Goal: Task Accomplishment & Management: Complete application form

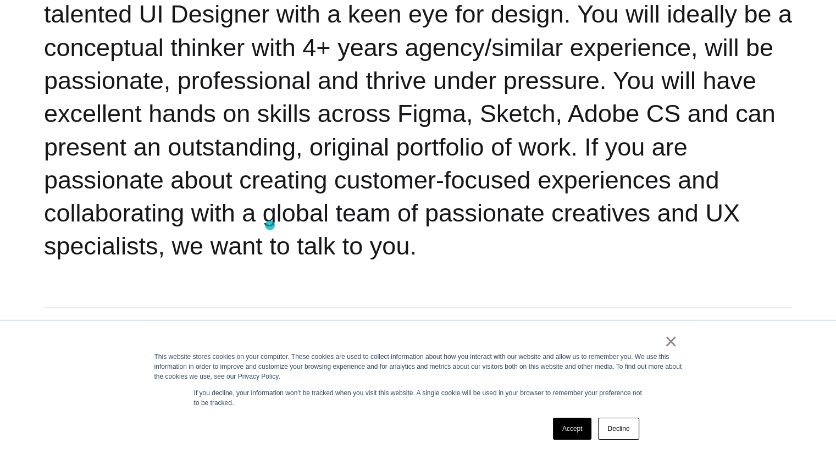
scroll to position [385, 0]
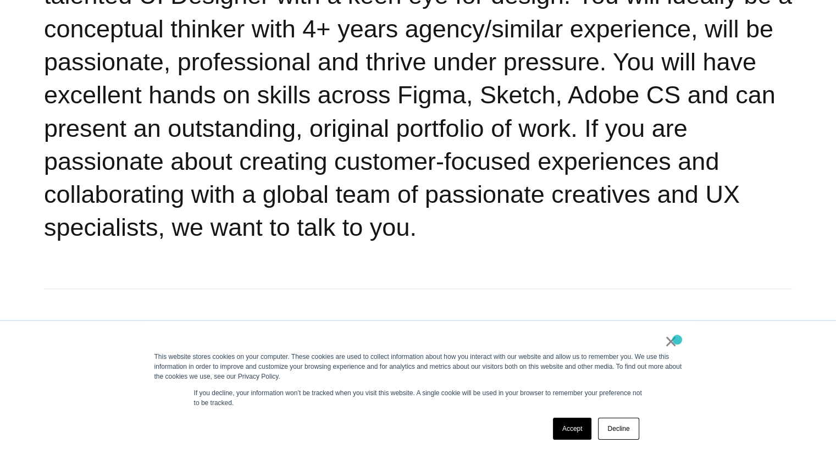
click at [677, 340] on div "× This website stores cookies on your computer. These cookies are used to colle…" at bounding box center [417, 387] width 549 height 133
click at [671, 338] on link "×" at bounding box center [670, 341] width 13 height 10
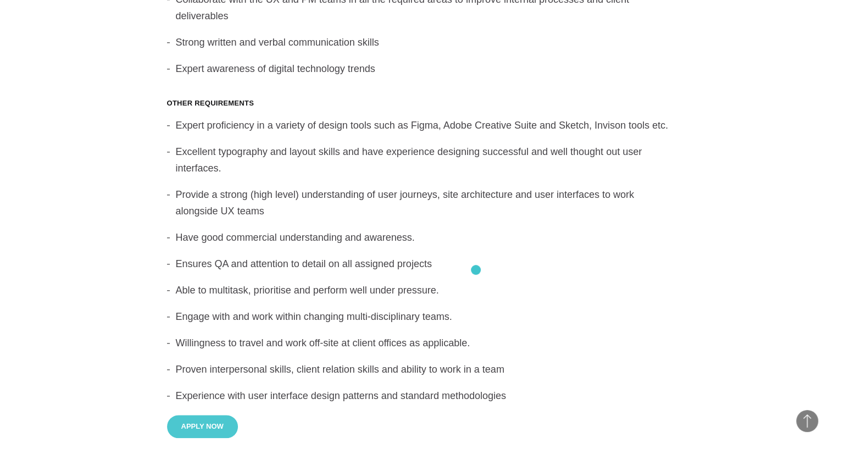
scroll to position [1209, 0]
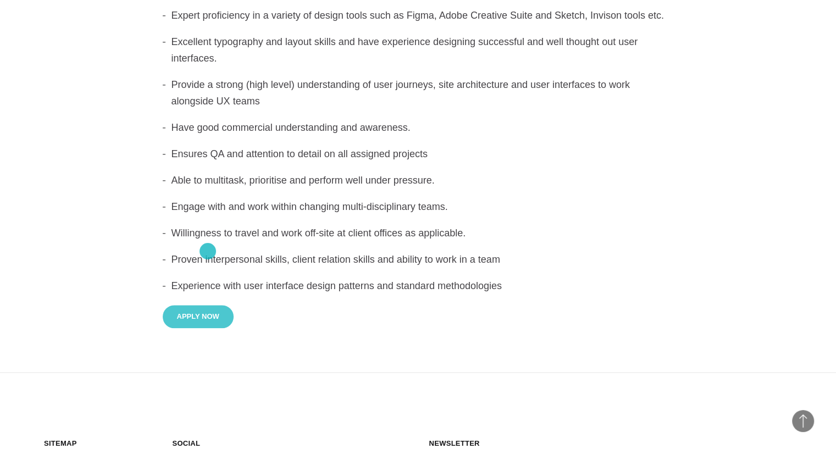
click at [208, 305] on button "Apply Now" at bounding box center [198, 317] width 71 height 24
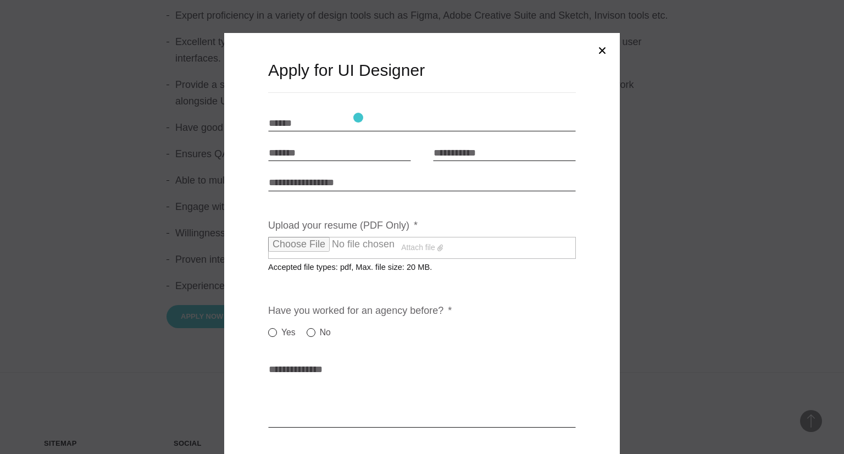
click at [358, 118] on input "Name * *" at bounding box center [422, 123] width 308 height 16
type input "**********"
click at [326, 152] on input "Email * *" at bounding box center [339, 153] width 143 height 16
type input "**********"
click at [459, 158] on input "Telephone * *" at bounding box center [504, 153] width 143 height 16
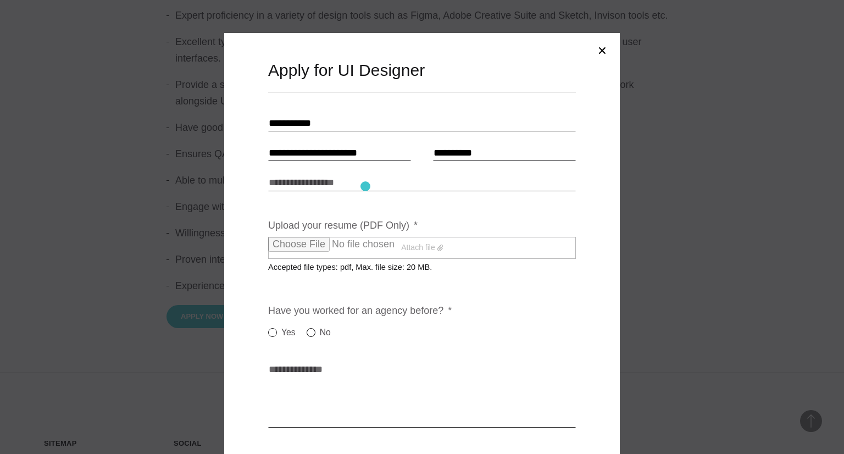
type input "**********"
click at [365, 185] on input "Link to portfolio" at bounding box center [422, 182] width 308 height 16
paste input "**********"
type input "**********"
click at [368, 245] on label "Attach file" at bounding box center [422, 248] width 308 height 22
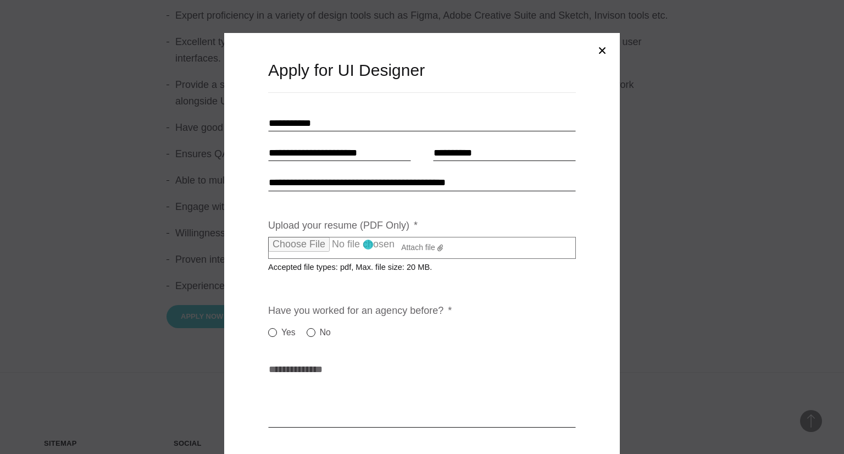
click at [368, 245] on input "Upload your resume (PDF Only) *" at bounding box center [364, 244] width 193 height 15
type input "**********"
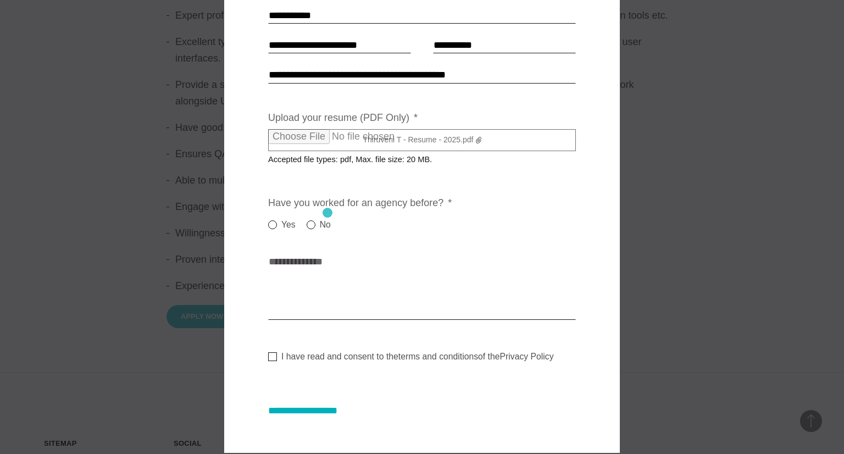
scroll to position [110, 0]
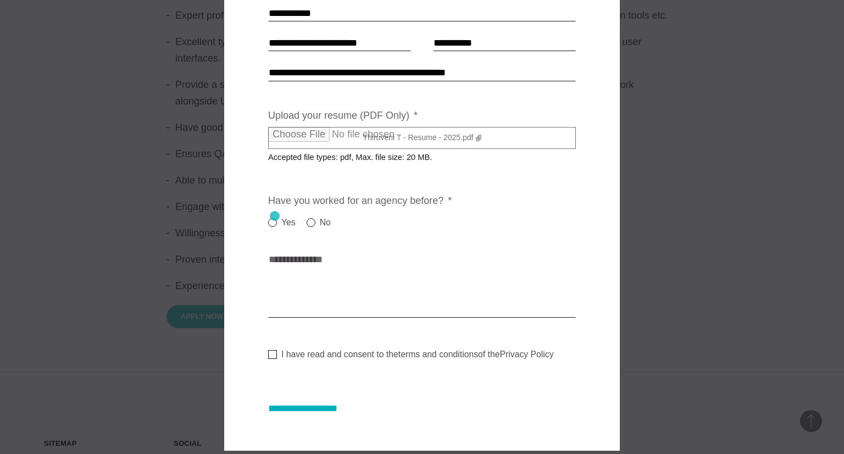
click at [275, 216] on label "Yes" at bounding box center [281, 222] width 27 height 13
click at [291, 299] on textarea "Cover letter * *" at bounding box center [422, 285] width 308 height 66
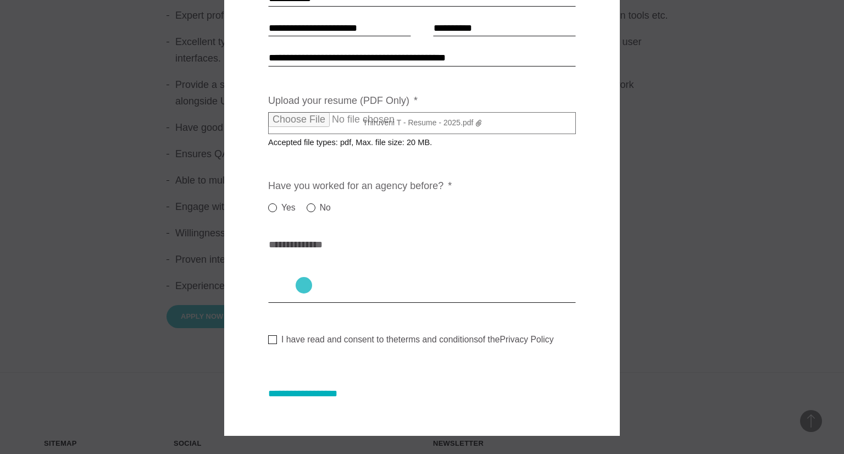
scroll to position [139, 0]
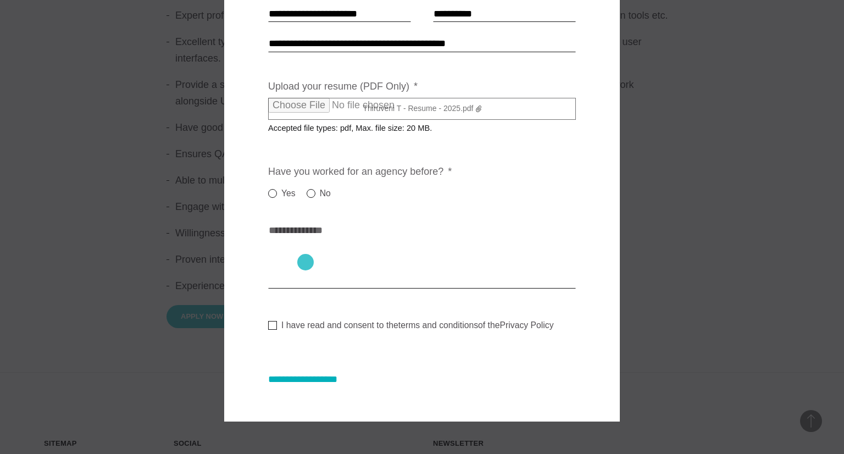
click at [306, 262] on textarea "Cover letter * *" at bounding box center [422, 256] width 308 height 66
click at [275, 284] on textarea "Cover letter * *" at bounding box center [422, 256] width 308 height 66
type textarea "***"
paste textarea "**********"
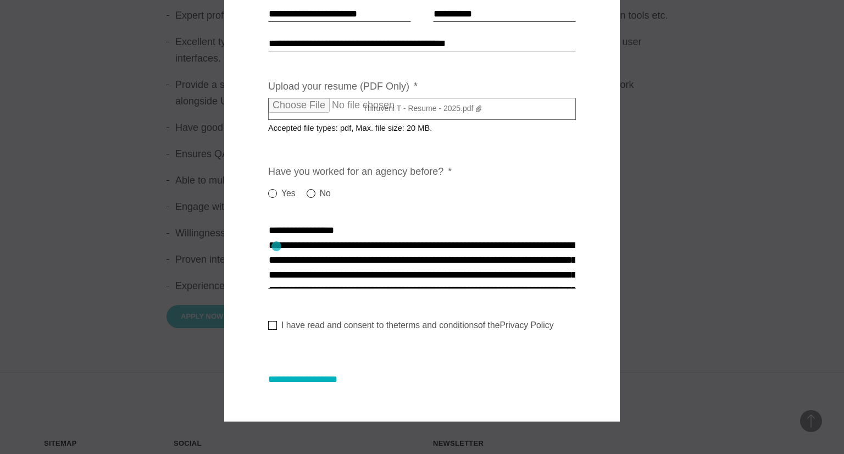
scroll to position [512, 0]
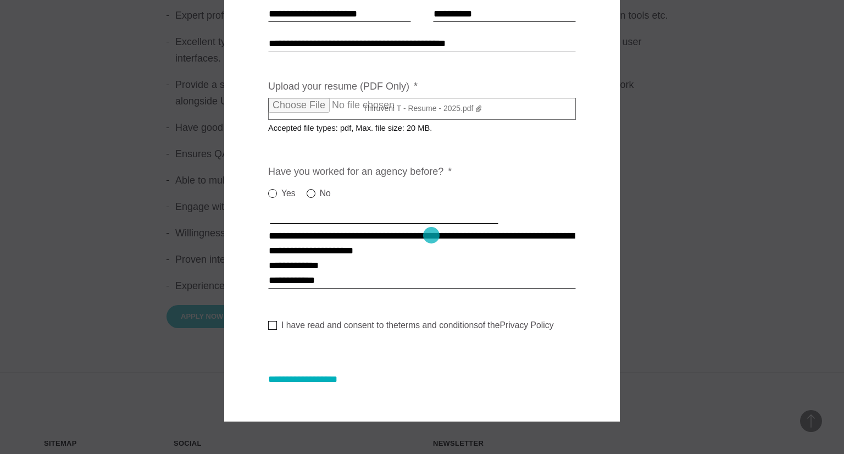
click at [431, 235] on textarea "Cover letter * *" at bounding box center [422, 256] width 308 height 66
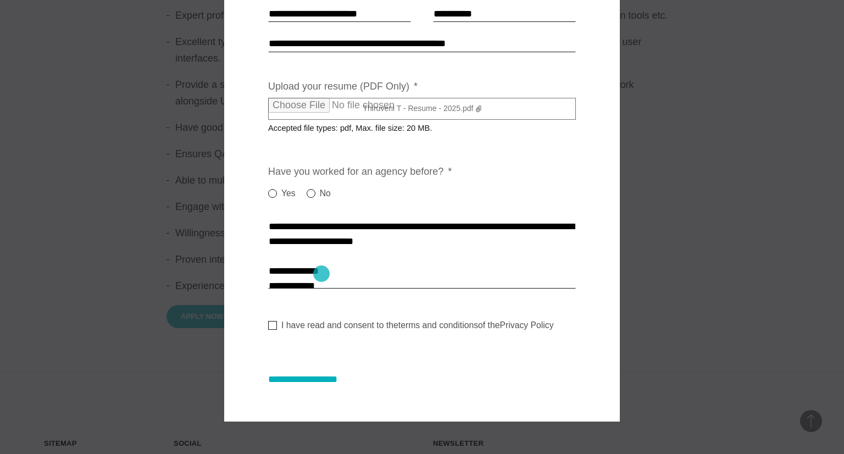
scroll to position [528, 0]
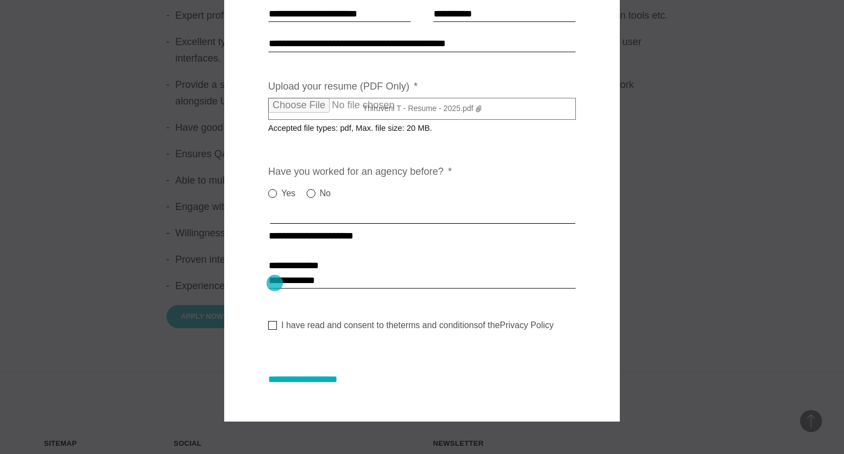
click at [275, 283] on textarea "Cover letter * *" at bounding box center [422, 256] width 308 height 66
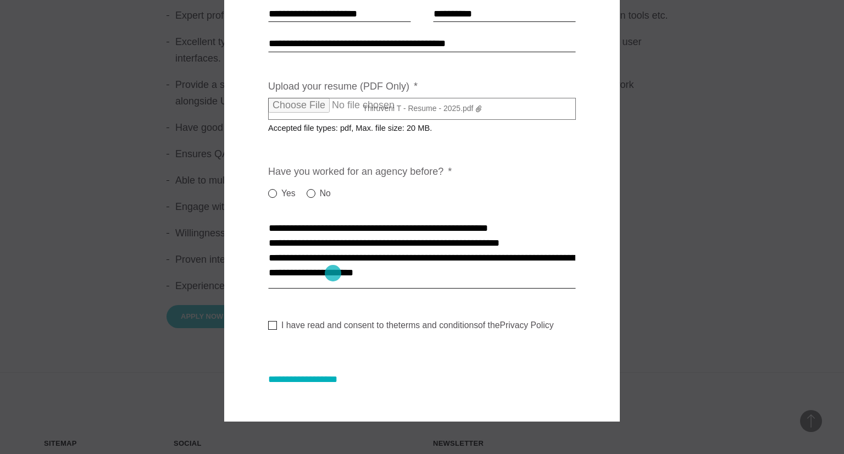
scroll to position [458, 0]
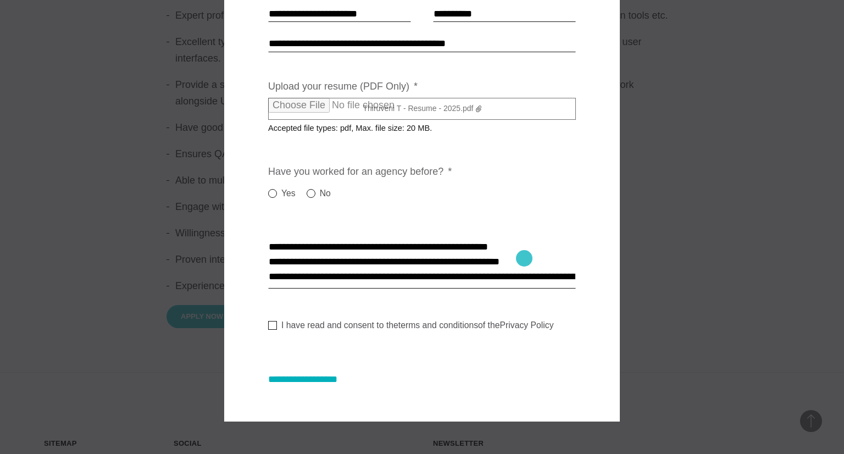
click at [524, 258] on textarea "Cover letter * *" at bounding box center [422, 256] width 308 height 66
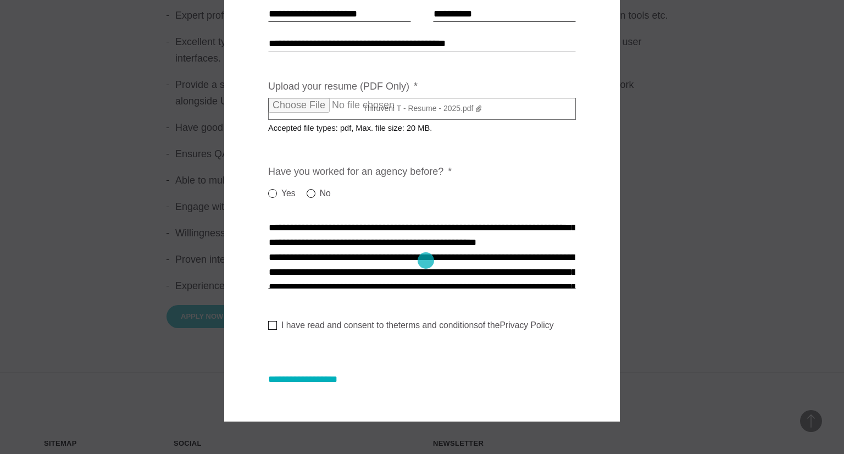
scroll to position [348, 0]
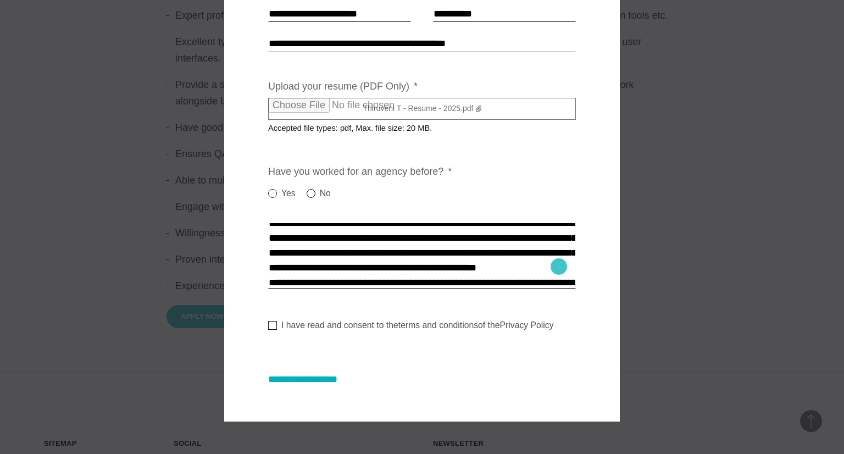
click at [559, 266] on textarea "Cover letter * *" at bounding box center [422, 256] width 308 height 66
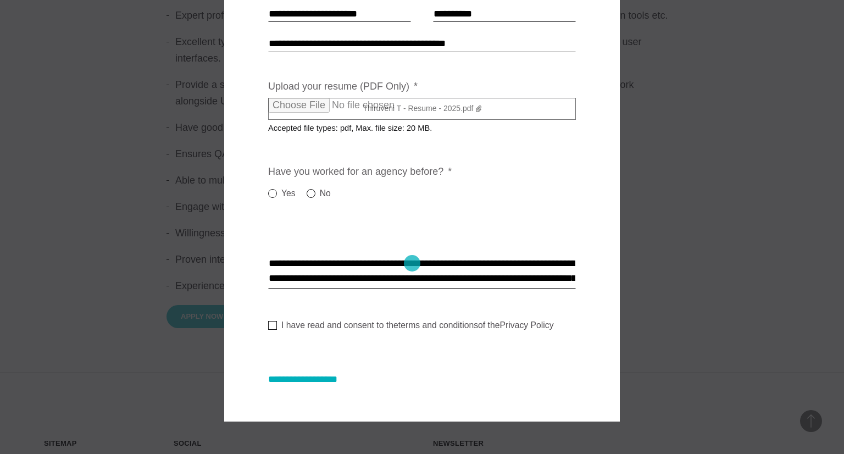
scroll to position [253, 0]
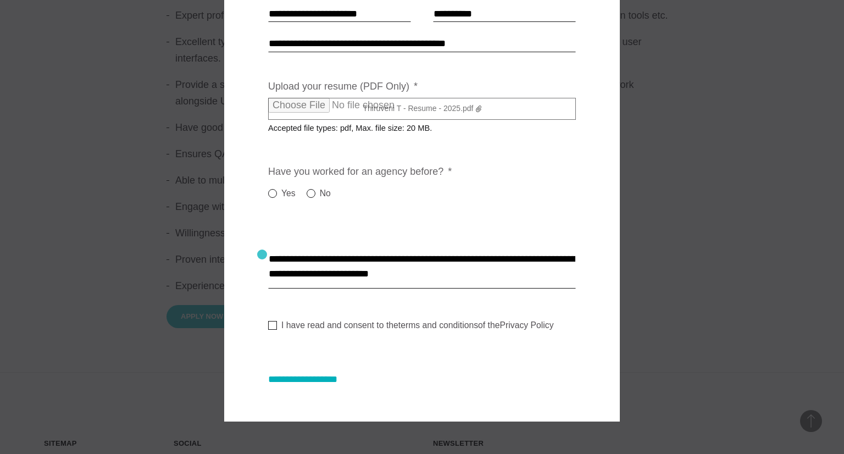
click at [263, 254] on div "**********" at bounding box center [422, 157] width 396 height 527
click at [268, 262] on textarea "Cover letter * *" at bounding box center [422, 256] width 308 height 66
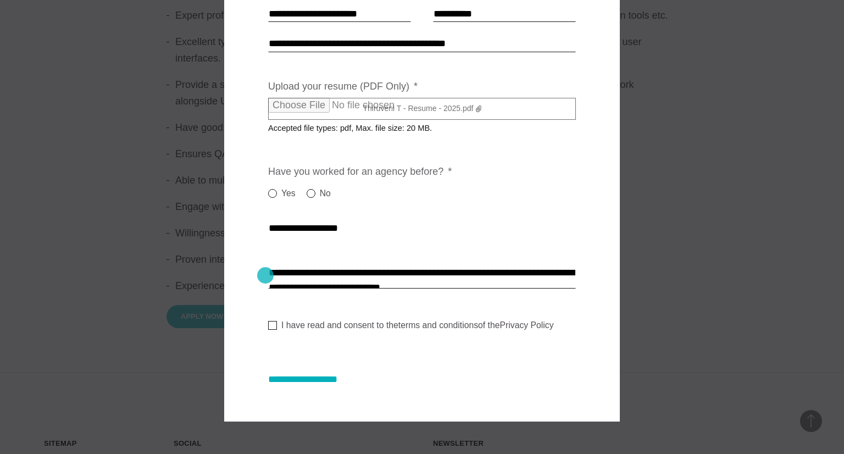
click at [268, 275] on textarea "Cover letter * *" at bounding box center [422, 256] width 308 height 66
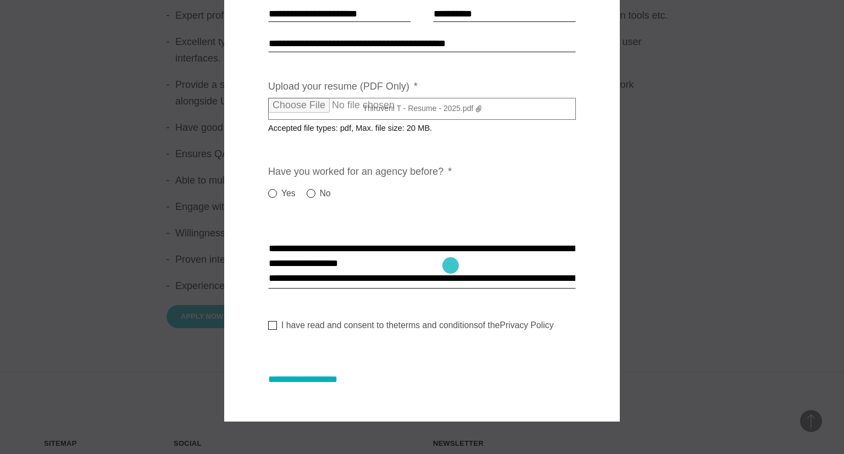
scroll to position [204, 0]
click at [268, 245] on textarea "Cover letter * *" at bounding box center [422, 256] width 308 height 66
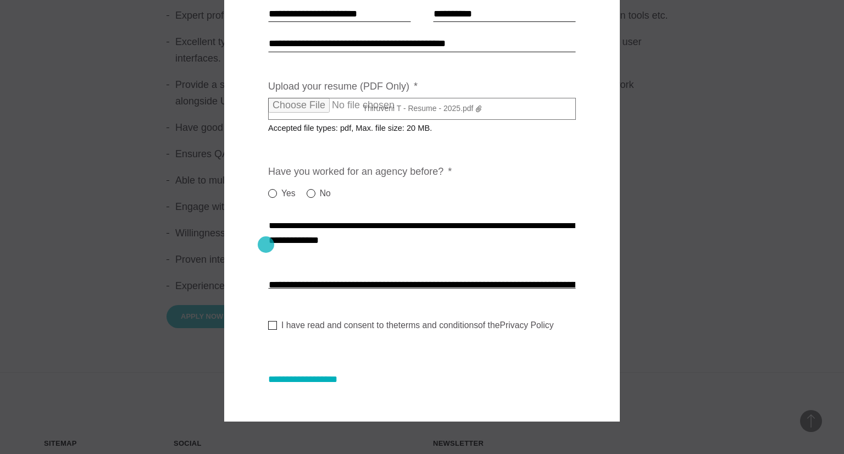
scroll to position [168, 0]
click at [268, 225] on textarea "Cover letter * *" at bounding box center [422, 256] width 308 height 66
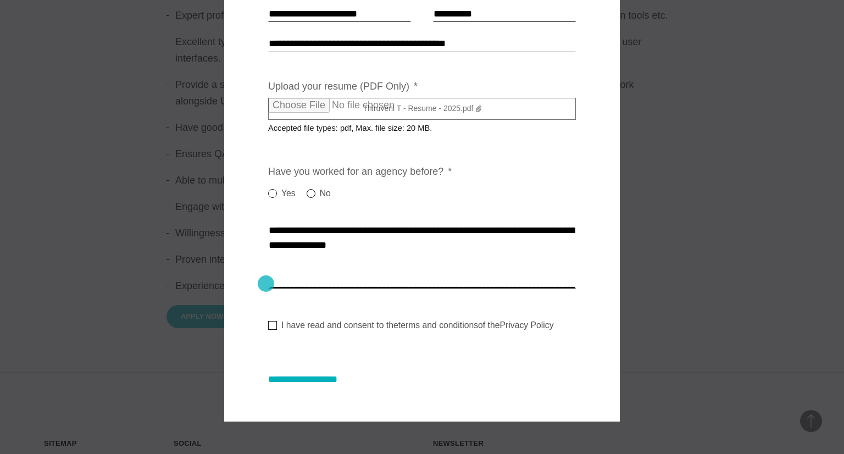
click at [268, 284] on textarea "Cover letter * *" at bounding box center [422, 256] width 308 height 66
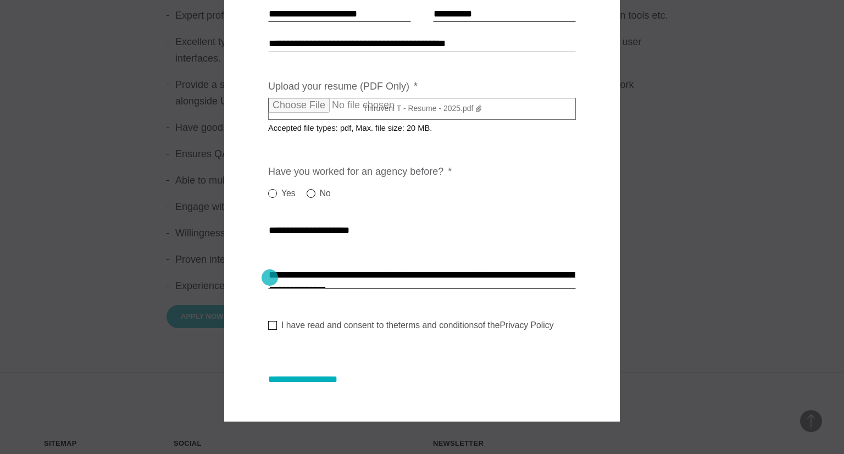
scroll to position [119, 0]
click at [268, 275] on textarea "Cover letter * *" at bounding box center [422, 256] width 308 height 66
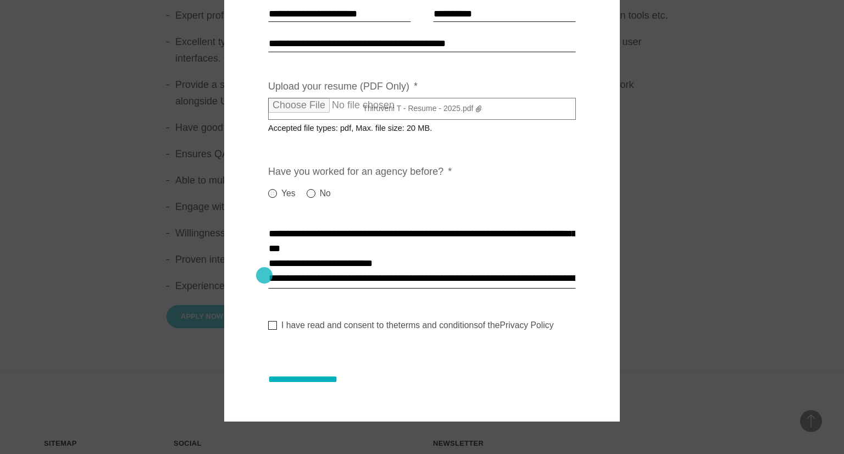
scroll to position [55, 0]
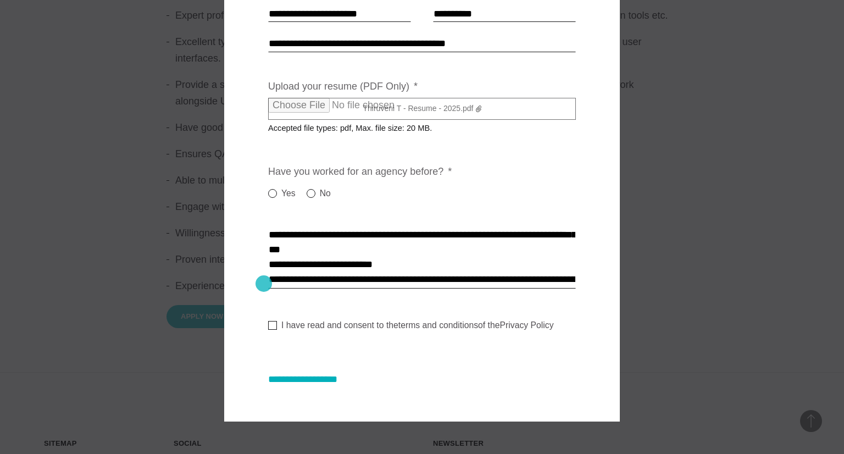
click at [268, 284] on textarea "Cover letter * *" at bounding box center [422, 256] width 308 height 66
click at [499, 245] on textarea "Cover letter * *" at bounding box center [422, 256] width 308 height 66
click at [269, 276] on textarea "Cover letter * *" at bounding box center [422, 256] width 308 height 66
click at [509, 248] on textarea "Cover letter * *" at bounding box center [422, 256] width 308 height 66
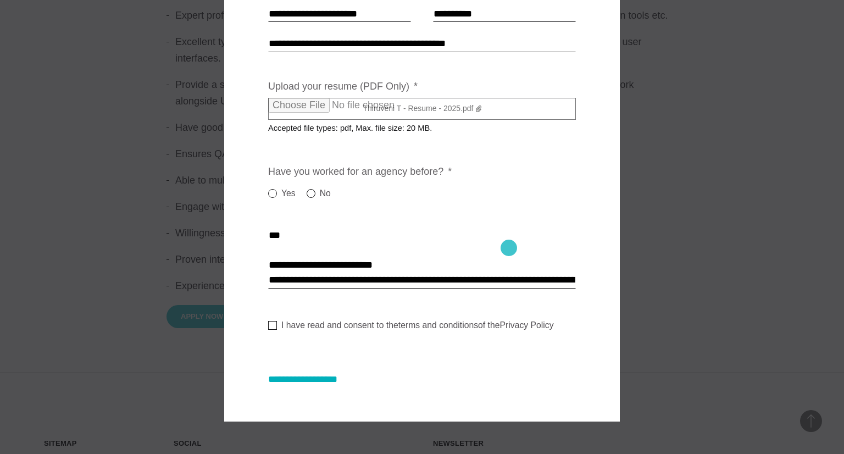
scroll to position [8, 0]
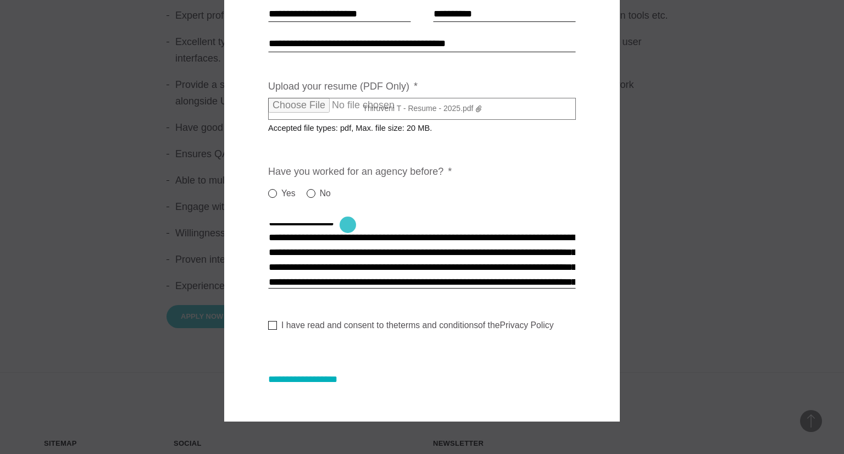
click at [348, 225] on textarea "Cover letter * *" at bounding box center [422, 256] width 308 height 66
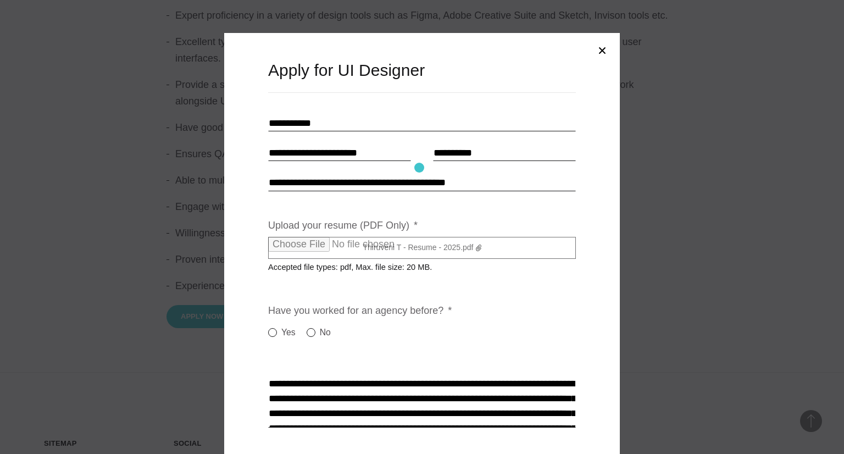
scroll to position [139, 0]
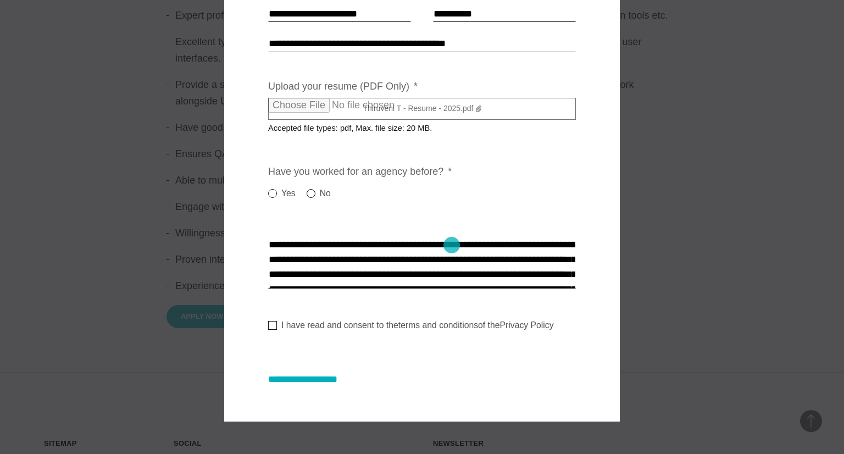
click at [452, 245] on textarea "Cover letter * *" at bounding box center [422, 256] width 308 height 66
drag, startPoint x: 337, startPoint y: 258, endPoint x: 258, endPoint y: 258, distance: 79.1
click at [258, 258] on div "**********" at bounding box center [422, 157] width 396 height 527
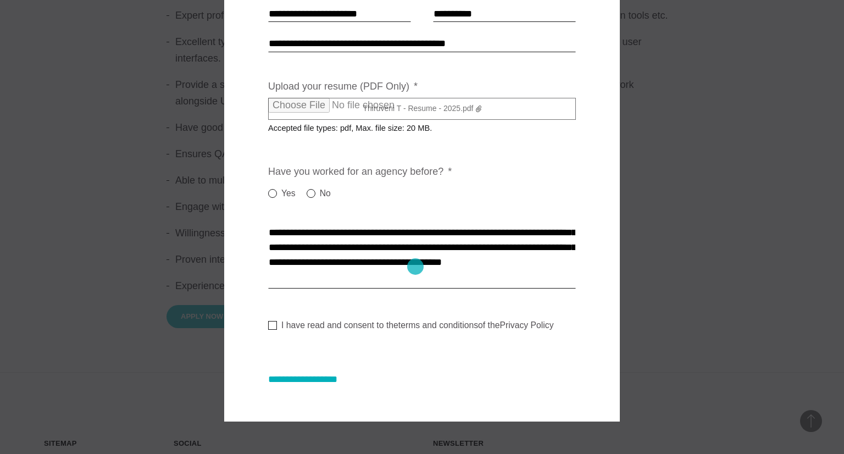
scroll to position [362, 0]
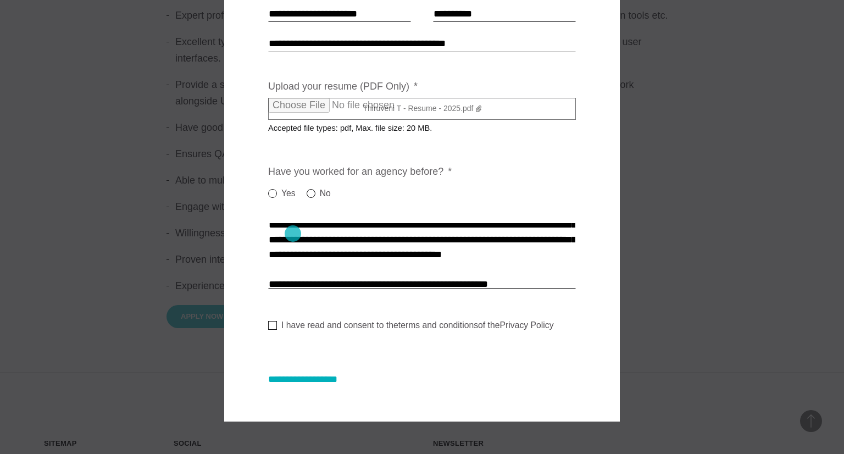
drag, startPoint x: 514, startPoint y: 227, endPoint x: 293, endPoint y: 234, distance: 221.0
click at [293, 234] on textarea "Cover letter * *" at bounding box center [422, 256] width 308 height 66
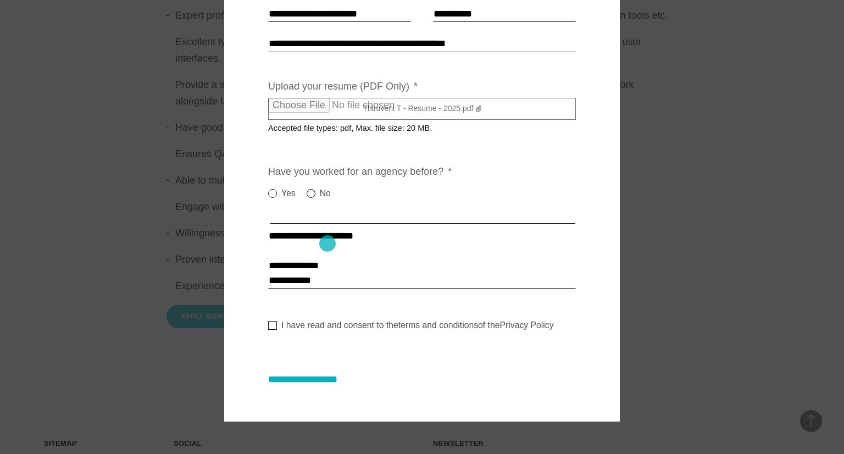
scroll to position [484, 0]
type textarea "**********"
click at [272, 321] on label "I have read and consent to the terms and conditions of the Privacy Policy" at bounding box center [411, 325] width 286 height 11
click at [311, 379] on input "**********" at bounding box center [313, 380] width 91 height 12
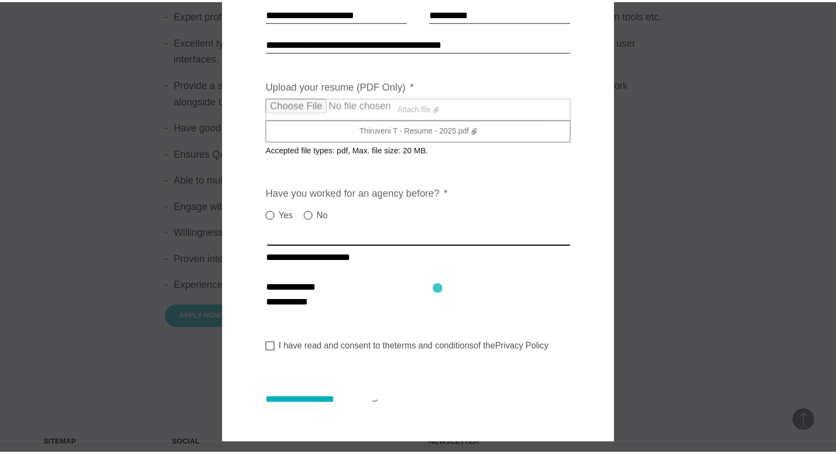
scroll to position [0, 0]
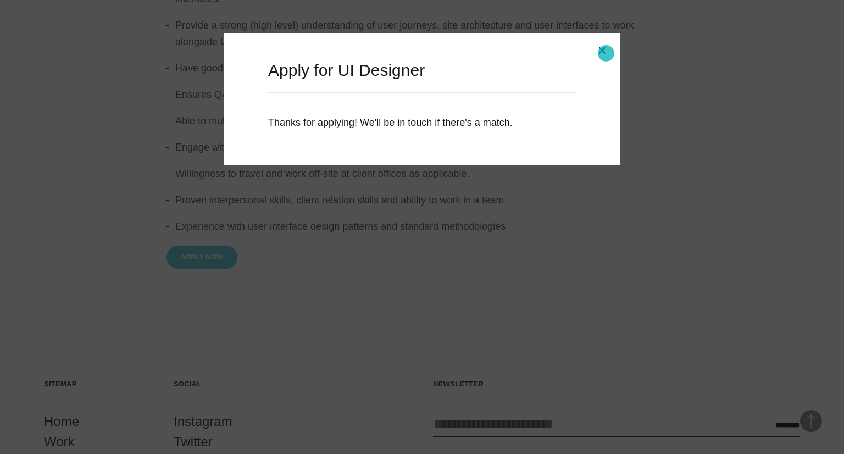
click at [606, 53] on button "Close modal" at bounding box center [602, 50] width 26 height 26
